Goal: Task Accomplishment & Management: Manage account settings

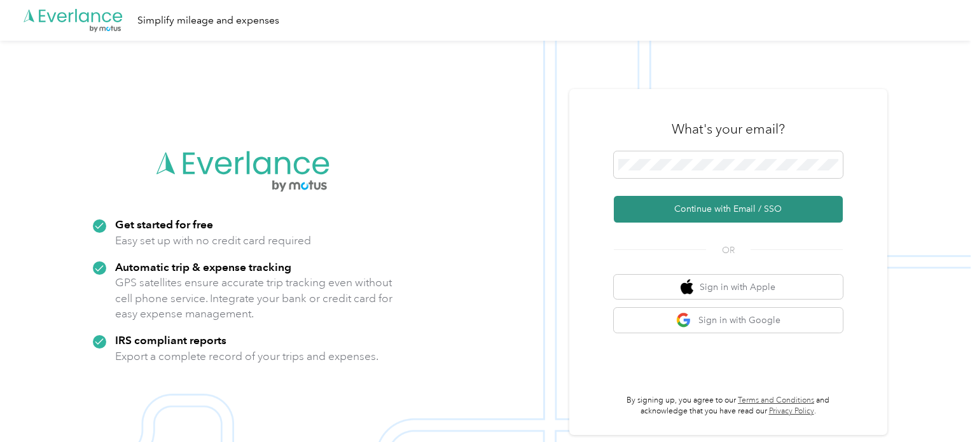
click at [727, 207] on button "Continue with Email / SSO" at bounding box center [728, 209] width 229 height 27
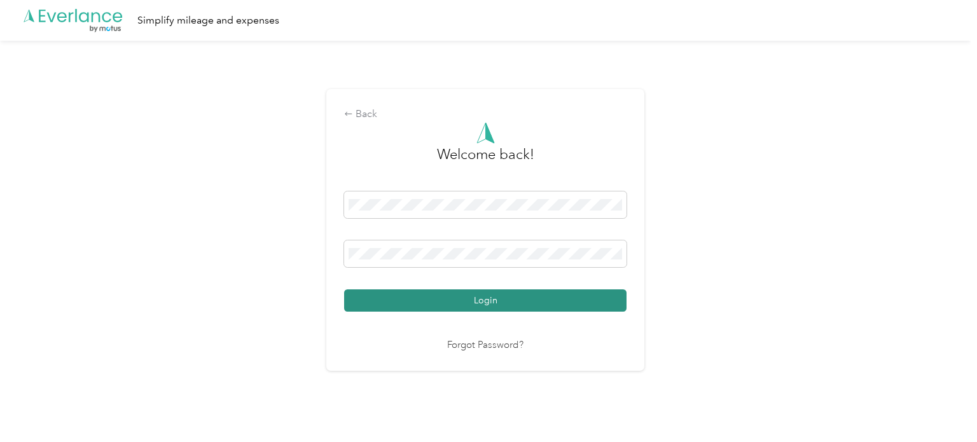
click at [520, 301] on button "Login" at bounding box center [485, 300] width 282 height 22
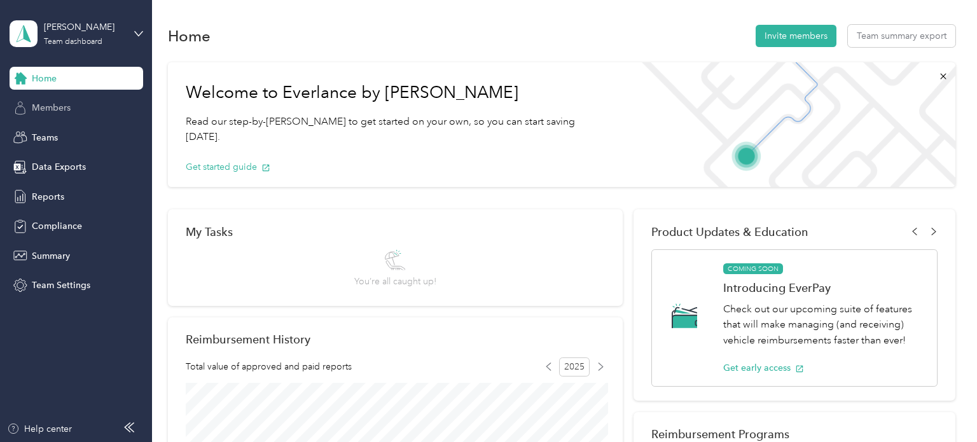
click at [50, 107] on span "Members" at bounding box center [51, 107] width 39 height 13
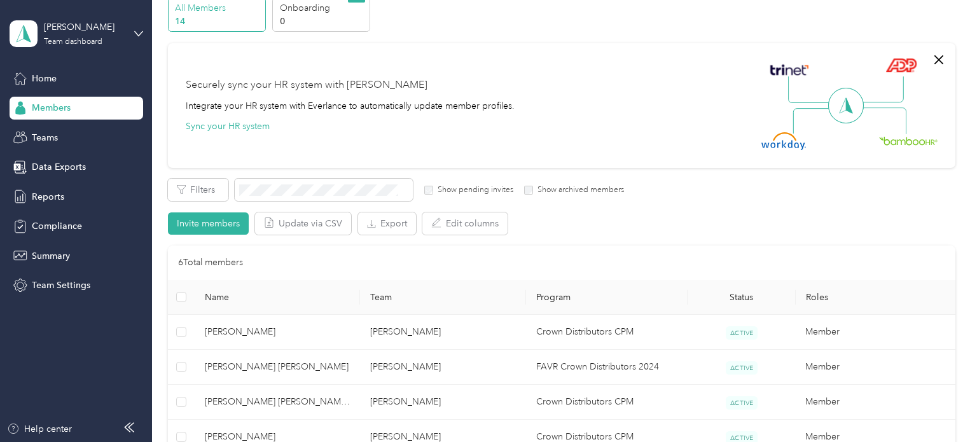
scroll to position [50, 0]
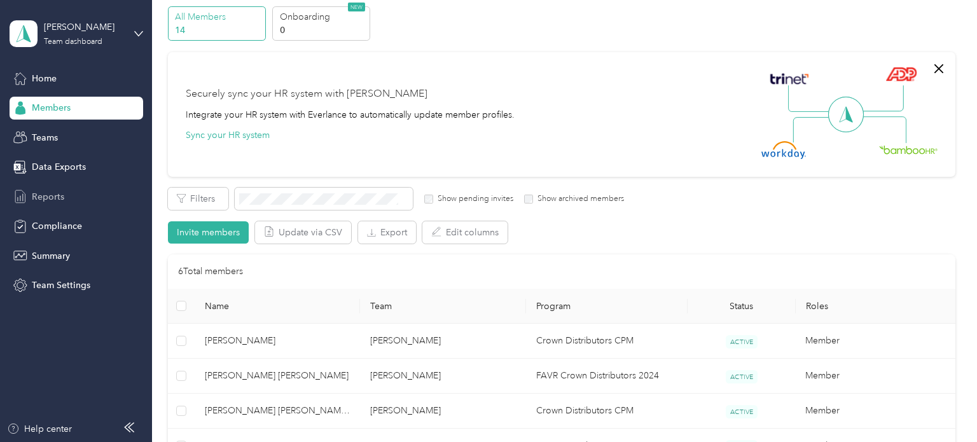
click at [55, 198] on span "Reports" at bounding box center [48, 196] width 32 height 13
